Goal: Task Accomplishment & Management: Complete application form

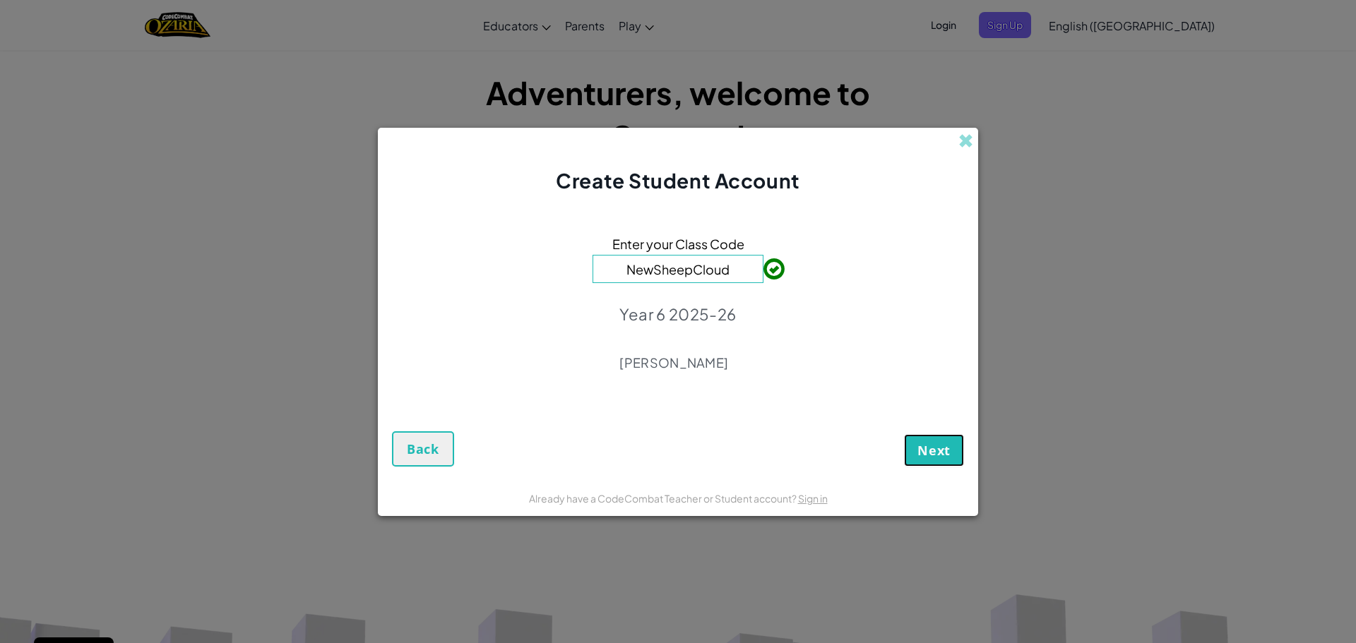
click at [934, 451] on span "Next" at bounding box center [933, 450] width 33 height 17
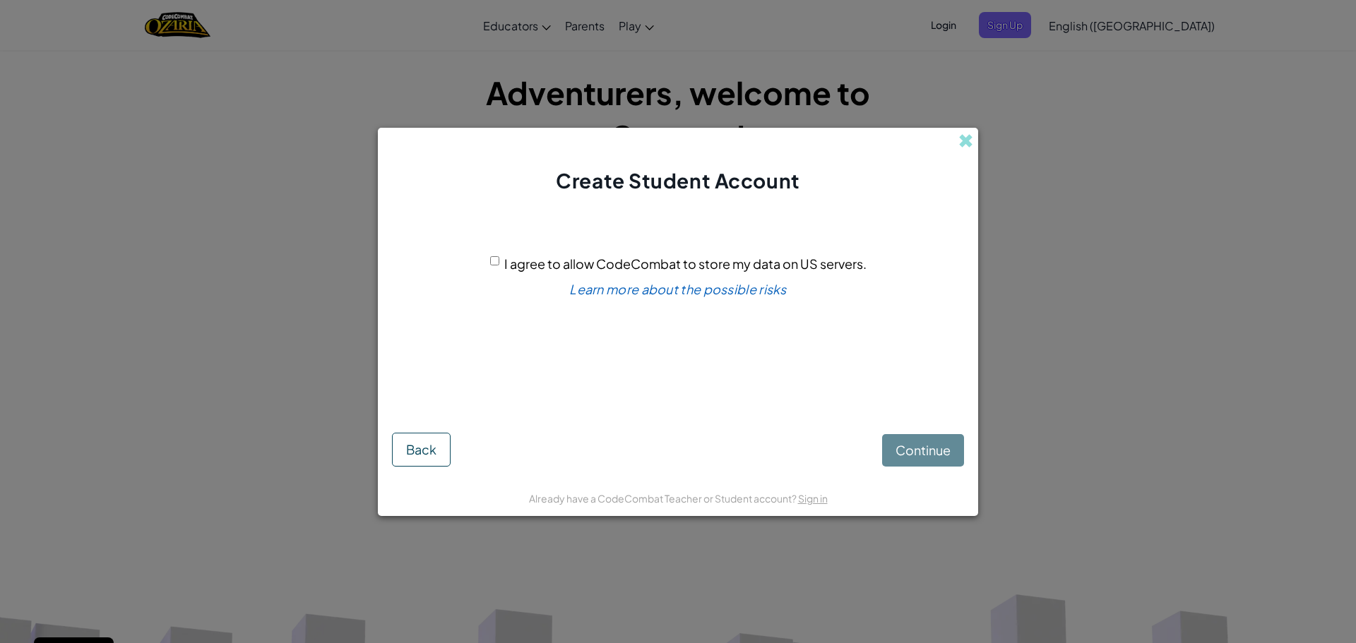
click at [495, 263] on input "I agree to allow CodeCombat to store my data on US servers." at bounding box center [494, 260] width 9 height 9
checkbox input "true"
click at [934, 455] on span "Continue" at bounding box center [922, 450] width 55 height 16
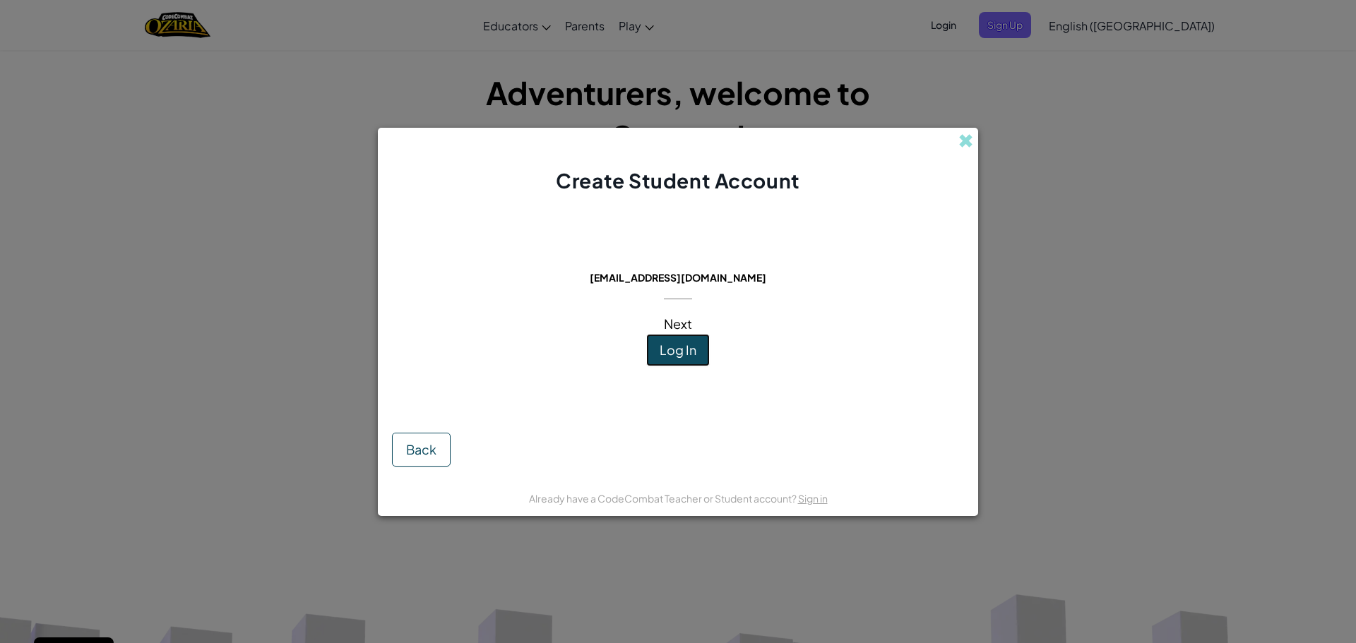
click at [683, 340] on button "Log In" at bounding box center [678, 350] width 64 height 32
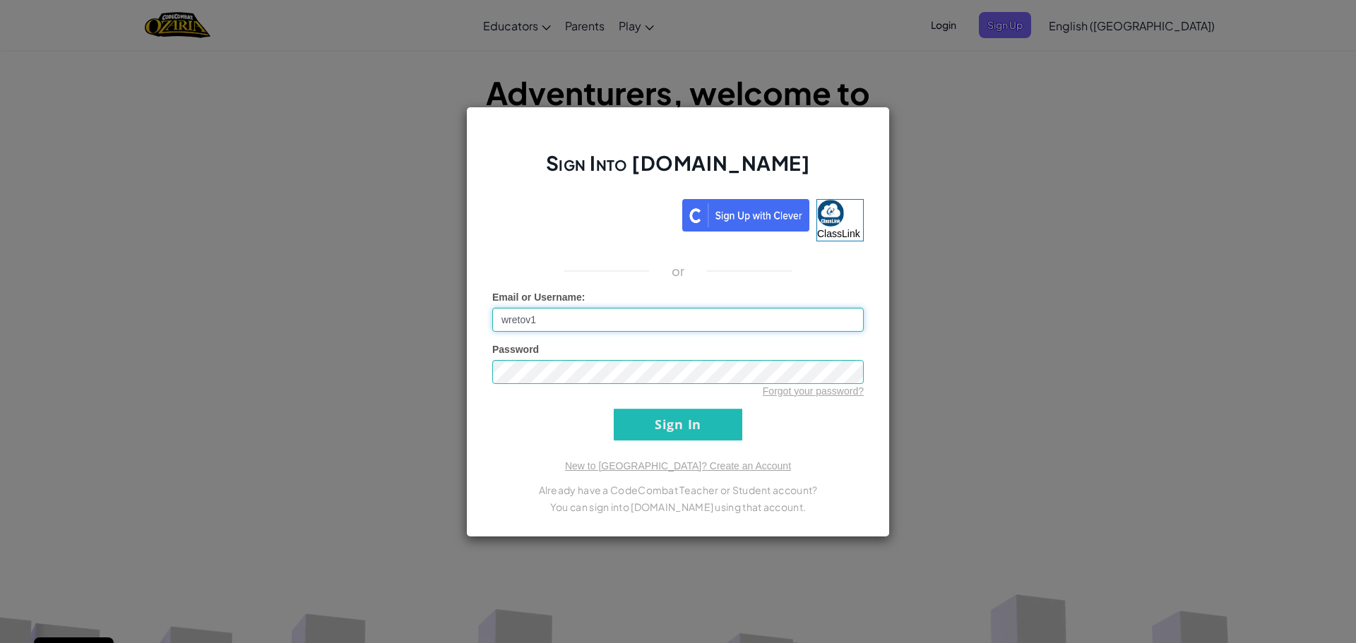
click at [563, 312] on input "wretov1" at bounding box center [677, 320] width 371 height 24
type input "w"
